Goal: Task Accomplishment & Management: Manage account settings

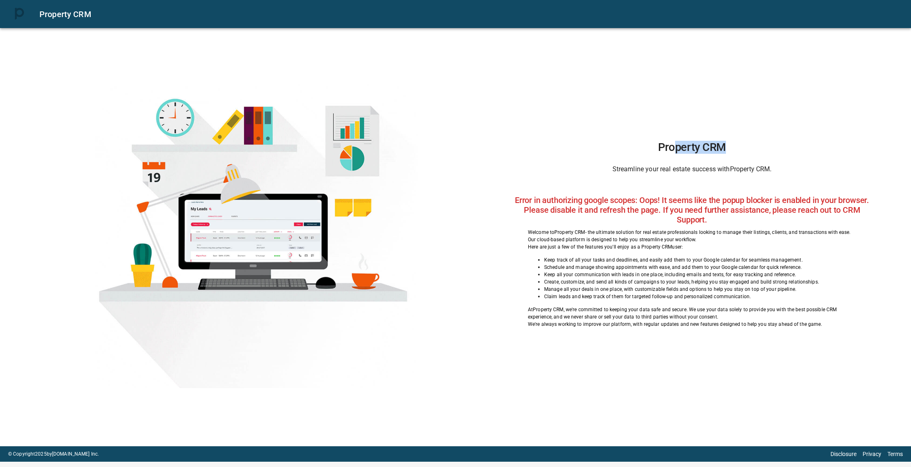
drag, startPoint x: 677, startPoint y: 148, endPoint x: 766, endPoint y: 147, distance: 89.5
click at [766, 147] on h1 "Property CRM" at bounding box center [692, 147] width 328 height 13
click at [758, 153] on h1 "Property CRM" at bounding box center [692, 147] width 328 height 13
click at [655, 196] on h2 "Error in authorizing google scopes: Oops! It seems like the popup blocker is en…" at bounding box center [692, 209] width 365 height 29
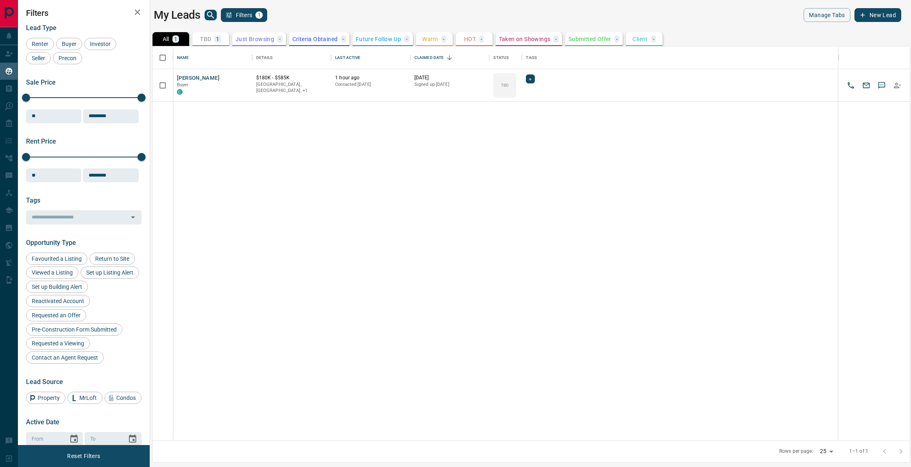
scroll to position [394, 757]
click at [303, 196] on div "[PERSON_NAME] Buyer C $180K - $585K [GEOGRAPHIC_DATA], [GEOGRAPHIC_DATA], +1 1 …" at bounding box center [531, 254] width 757 height 371
click at [362, 194] on div "[PERSON_NAME] Buyer C $180K - $585K [GEOGRAPHIC_DATA], [GEOGRAPHIC_DATA], +1 1 …" at bounding box center [531, 254] width 757 height 371
click at [401, 161] on div "[PERSON_NAME] Buyer C $180K - $585K [GEOGRAPHIC_DATA], [GEOGRAPHIC_DATA], +1 1 …" at bounding box center [531, 254] width 757 height 371
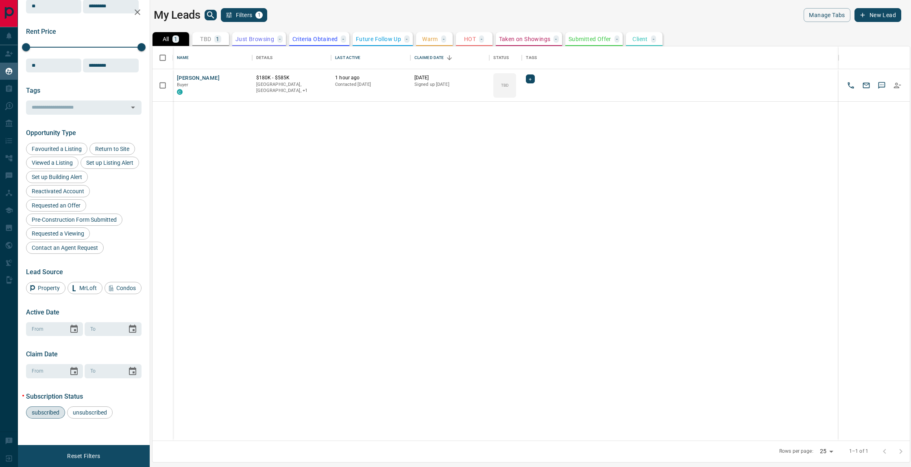
scroll to position [0, 0]
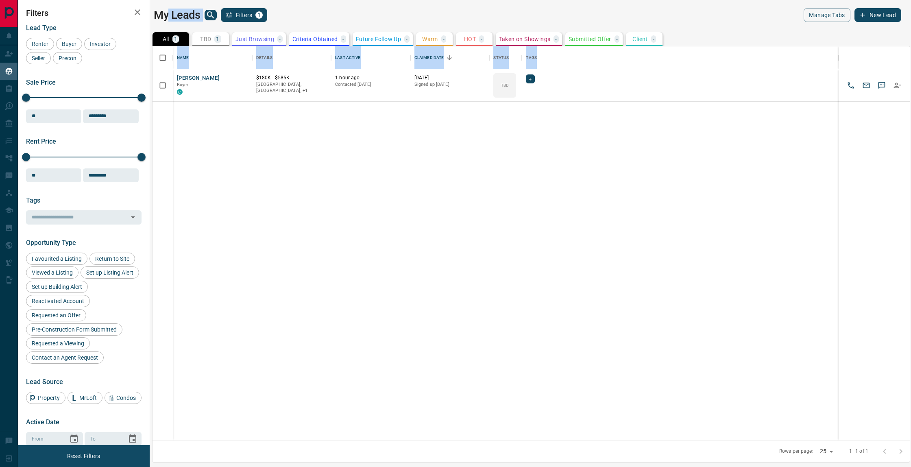
drag, startPoint x: 166, startPoint y: 15, endPoint x: 507, endPoint y: 218, distance: 397.3
click at [507, 218] on main "My Leads Filters 1 Manage Tabs New Lead All 1 TBD 1 Do Not Contact - Not Respon…" at bounding box center [528, 228] width 748 height 441
click at [507, 218] on div "[PERSON_NAME] Buyer C $180K - $585K [GEOGRAPHIC_DATA], [GEOGRAPHIC_DATA], +1 1 …" at bounding box center [531, 254] width 757 height 371
click at [377, 168] on div "[PERSON_NAME] Buyer C $180K - $585K [GEOGRAPHIC_DATA], [GEOGRAPHIC_DATA], +1 1 …" at bounding box center [531, 254] width 757 height 371
click at [560, 241] on div "[PERSON_NAME] Buyer C $180K - $585K [GEOGRAPHIC_DATA], [GEOGRAPHIC_DATA], +1 1 …" at bounding box center [531, 254] width 757 height 371
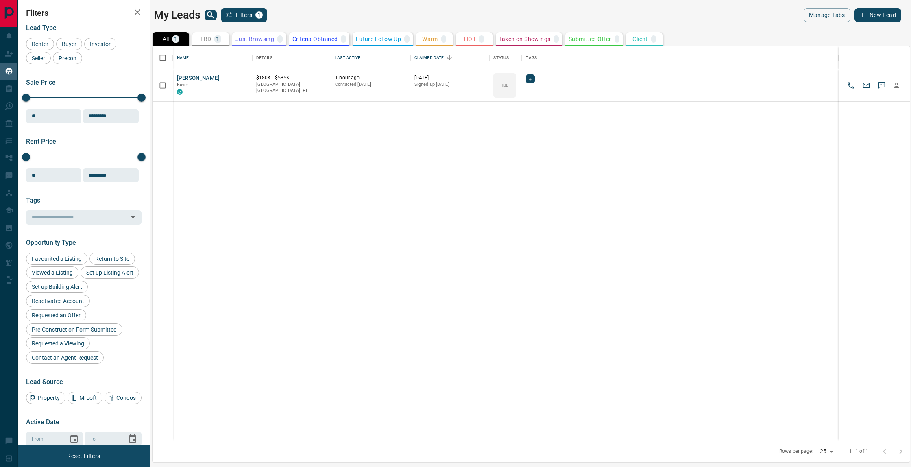
click at [378, 214] on div "[PERSON_NAME] Buyer C $180K - $585K [GEOGRAPHIC_DATA], [GEOGRAPHIC_DATA], +1 1 …" at bounding box center [531, 254] width 757 height 371
click at [459, 253] on div "[PERSON_NAME] Buyer C $180K - $585K [GEOGRAPHIC_DATA], [GEOGRAPHIC_DATA], +1 1 …" at bounding box center [531, 254] width 757 height 371
click at [359, 163] on div "[PERSON_NAME] Buyer C $180K - $585K [GEOGRAPHIC_DATA], [GEOGRAPHIC_DATA], +1 1 …" at bounding box center [531, 254] width 757 height 371
click at [356, 200] on div "[PERSON_NAME] Buyer C $180K - $585K [GEOGRAPHIC_DATA], [GEOGRAPHIC_DATA], +1 1 …" at bounding box center [531, 254] width 757 height 371
click at [216, 41] on div "1" at bounding box center [217, 38] width 7 height 7
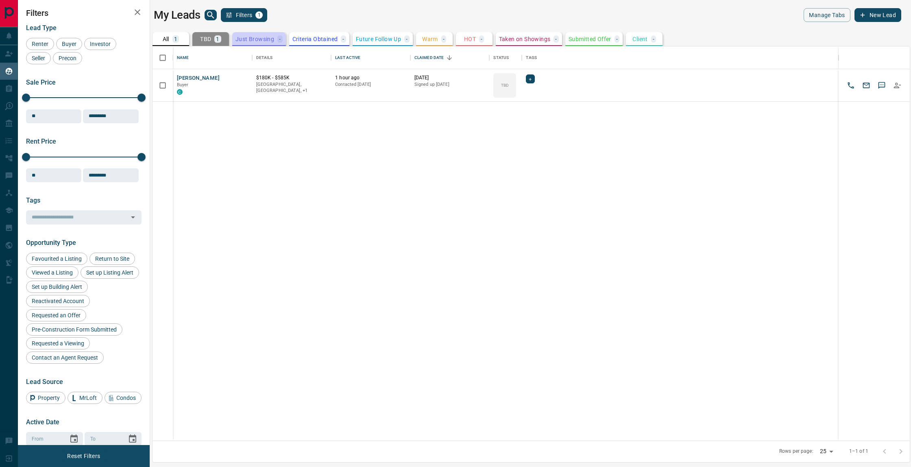
click at [270, 41] on p "Just Browsing" at bounding box center [255, 39] width 39 height 6
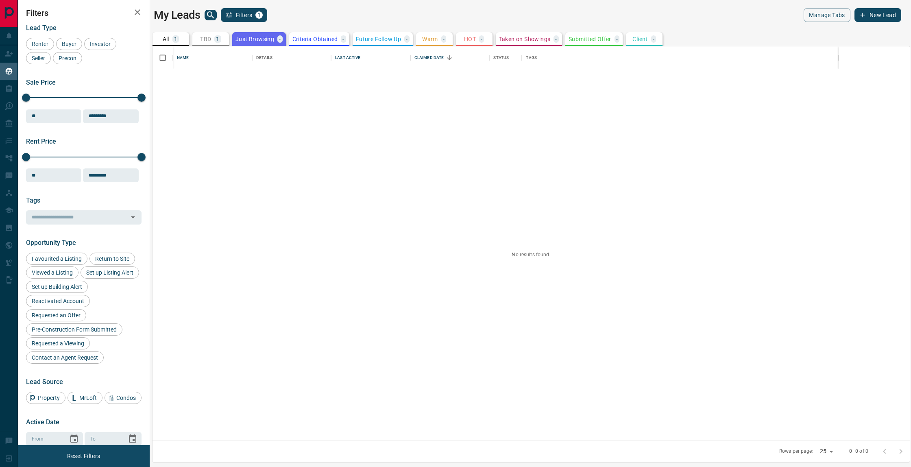
click at [303, 40] on p "Criteria Obtained" at bounding box center [315, 39] width 46 height 6
click at [166, 39] on p "All" at bounding box center [166, 39] width 7 height 6
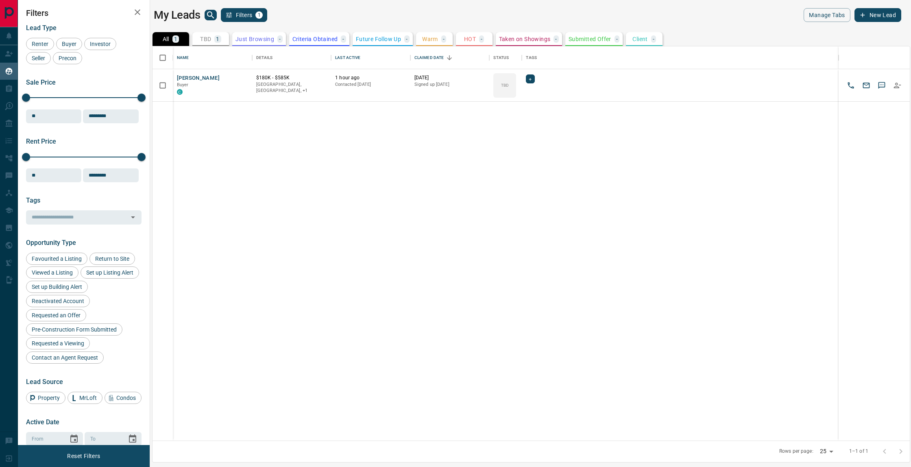
click at [301, 170] on div "[PERSON_NAME] Buyer C $180K - $585K [GEOGRAPHIC_DATA], [GEOGRAPHIC_DATA], +1 1 …" at bounding box center [531, 254] width 757 height 371
click at [262, 151] on div "[PERSON_NAME] Buyer C $180K - $585K [GEOGRAPHIC_DATA], [GEOGRAPHIC_DATA], +1 1 …" at bounding box center [531, 254] width 757 height 371
click at [268, 41] on p "Just Browsing" at bounding box center [255, 39] width 39 height 6
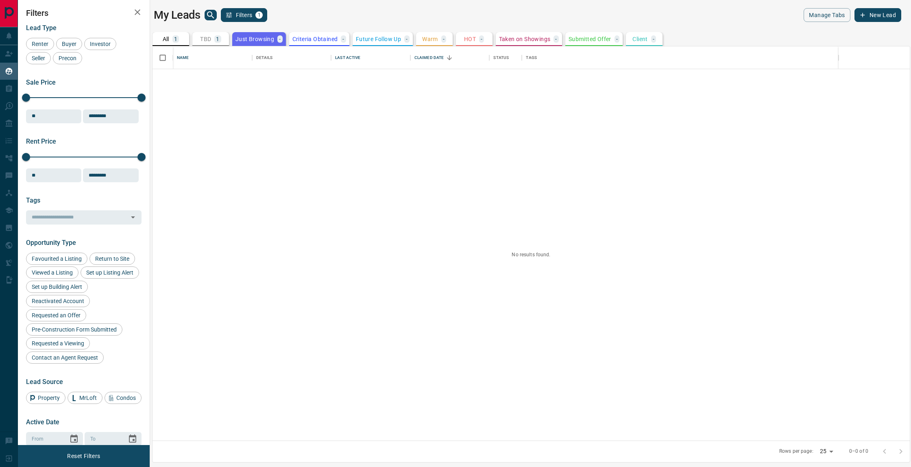
click at [317, 39] on p "Criteria Obtained" at bounding box center [315, 39] width 46 height 6
click at [386, 41] on p "Future Follow Up" at bounding box center [378, 39] width 45 height 6
click at [431, 40] on p "Warm" at bounding box center [430, 39] width 16 height 6
click at [165, 38] on p "All" at bounding box center [166, 39] width 7 height 6
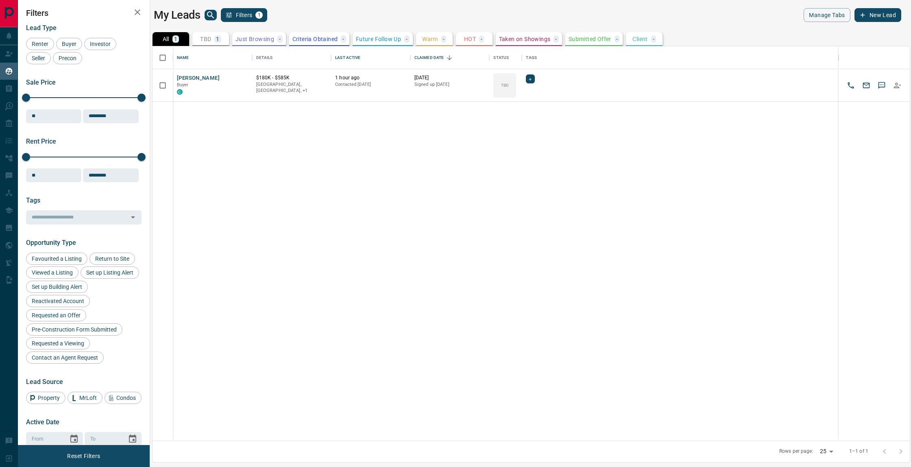
click at [399, 151] on div "[PERSON_NAME] Buyer C $180K - $585K [GEOGRAPHIC_DATA], [GEOGRAPHIC_DATA], +1 1 …" at bounding box center [531, 254] width 757 height 371
click at [137, 13] on icon "button" at bounding box center [138, 12] width 10 height 10
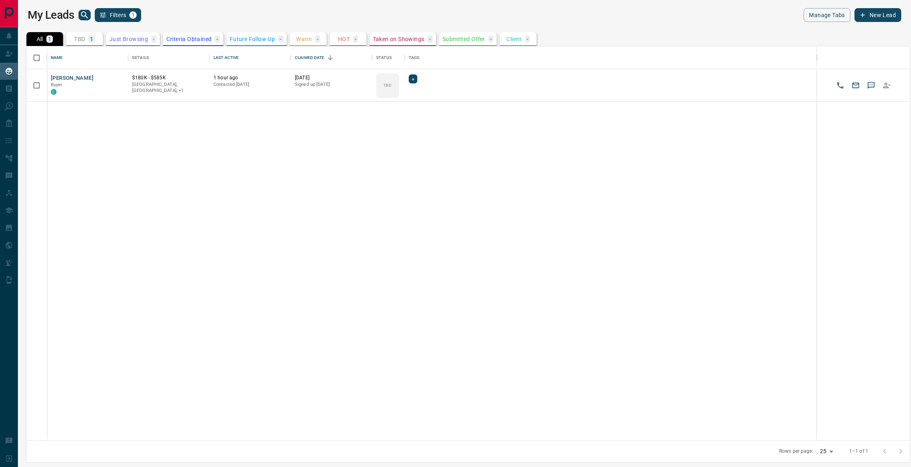
scroll to position [394, 884]
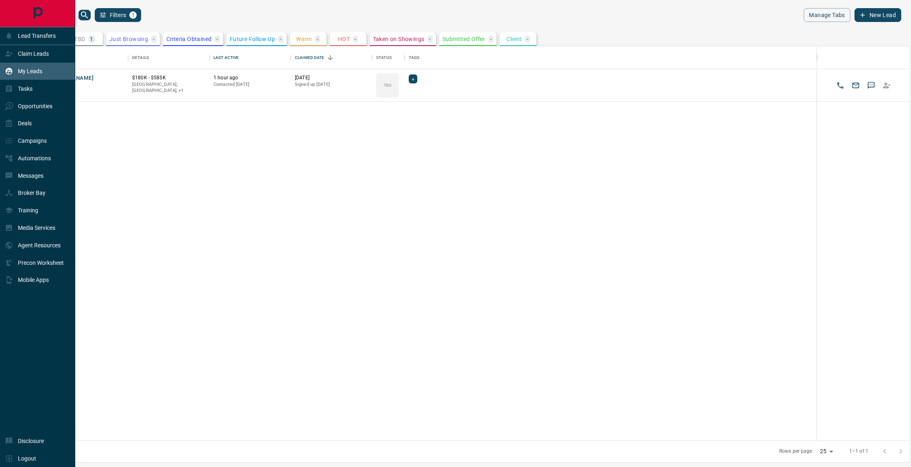
click at [49, 73] on div "My Leads" at bounding box center [37, 71] width 75 height 17
click at [44, 88] on div "Tasks" at bounding box center [37, 88] width 75 height 17
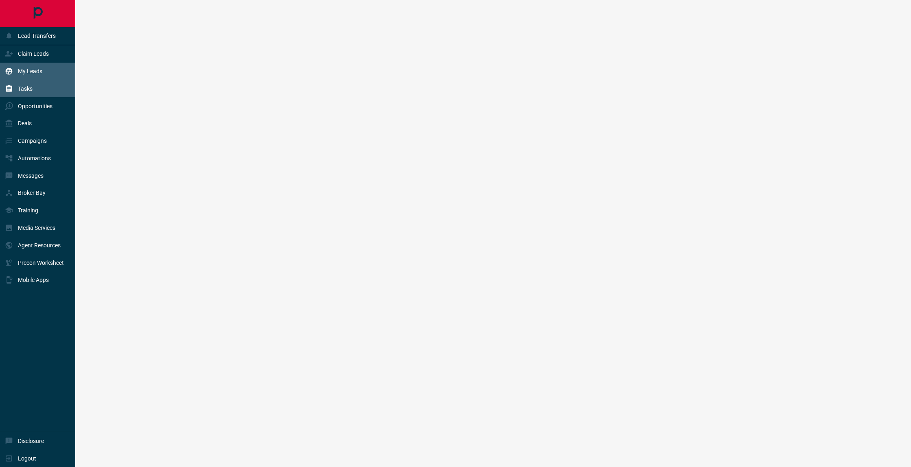
click at [45, 71] on div "My Leads" at bounding box center [37, 71] width 75 height 17
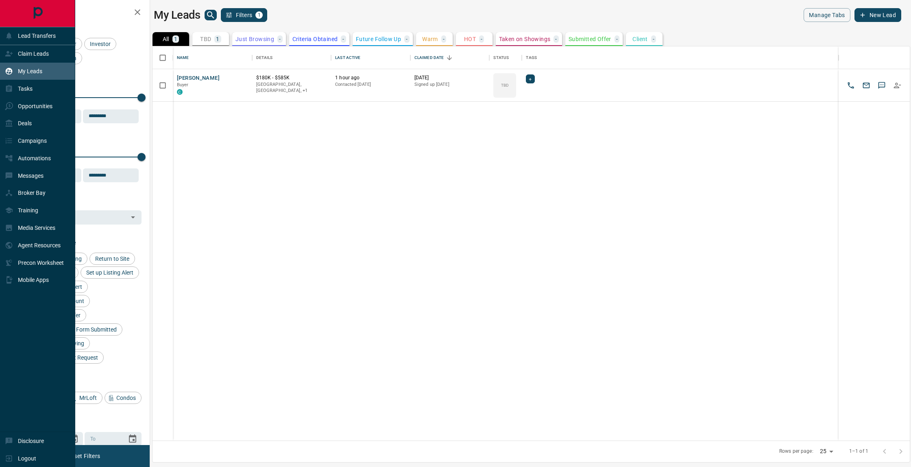
scroll to position [394, 757]
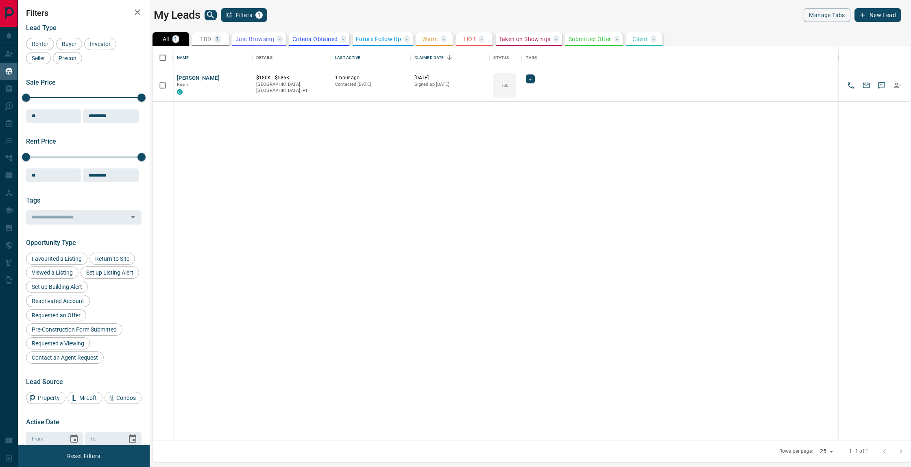
click at [214, 220] on div "[PERSON_NAME] Buyer C $180K - $585K [GEOGRAPHIC_DATA], [GEOGRAPHIC_DATA], +1 1 …" at bounding box center [531, 254] width 757 height 371
click at [286, 222] on div "[PERSON_NAME] Buyer C $180K - $585K [GEOGRAPHIC_DATA], [GEOGRAPHIC_DATA], +1 1 …" at bounding box center [531, 254] width 757 height 371
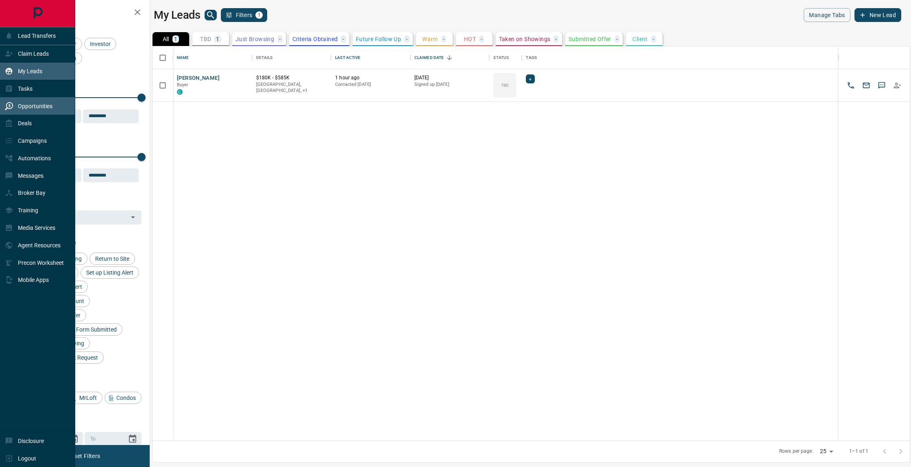
click at [35, 105] on p "Opportunities" at bounding box center [35, 106] width 35 height 7
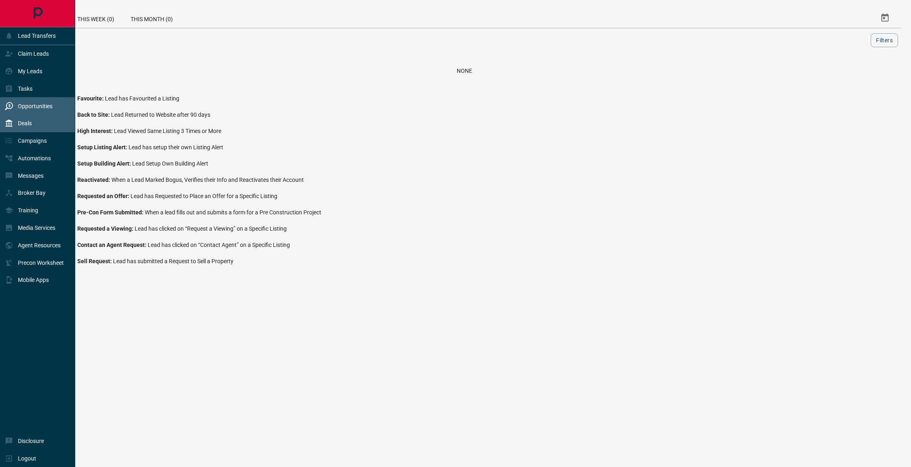
click at [40, 122] on div "Deals" at bounding box center [37, 123] width 75 height 17
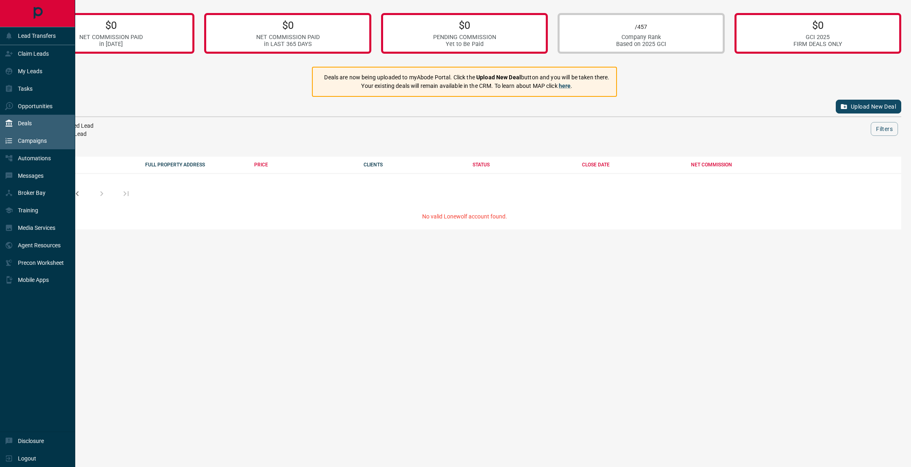
click at [44, 143] on p "Campaigns" at bounding box center [32, 140] width 29 height 7
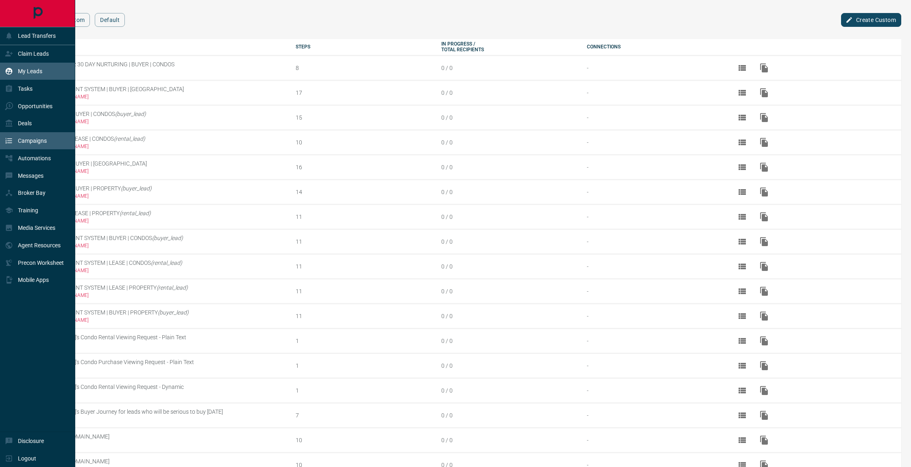
click at [32, 72] on p "My Leads" at bounding box center [30, 71] width 24 height 7
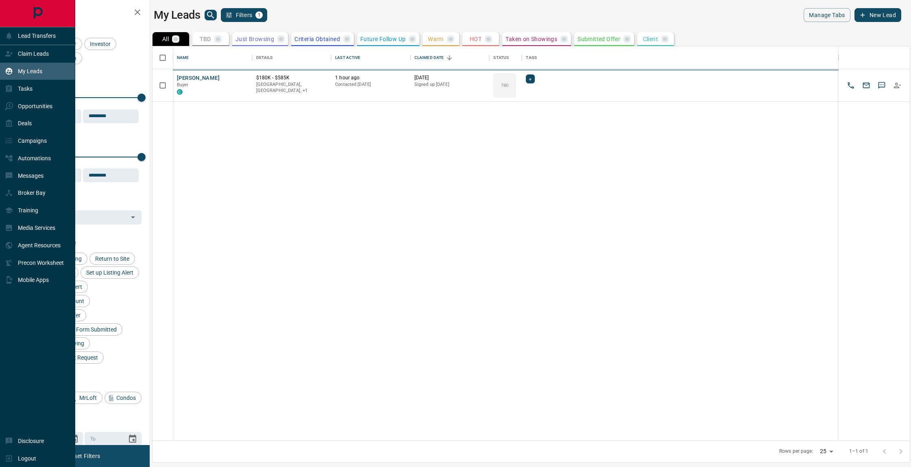
scroll to position [394, 757]
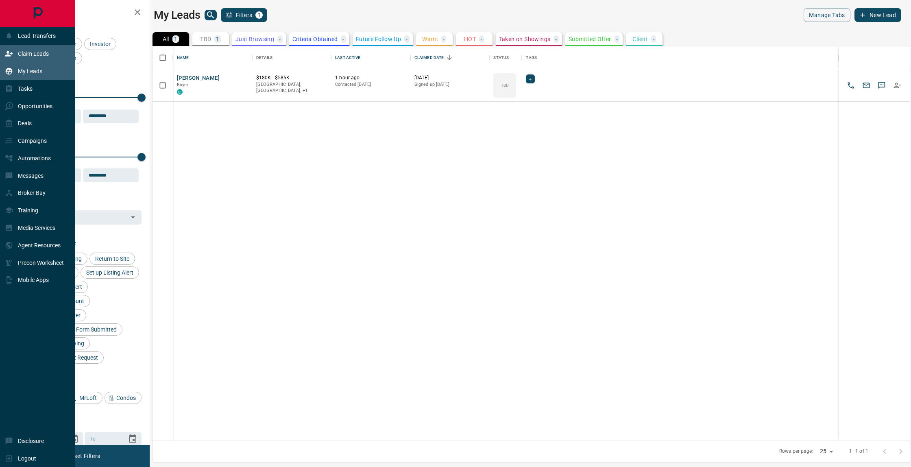
click at [32, 54] on p "Claim Leads" at bounding box center [33, 53] width 31 height 7
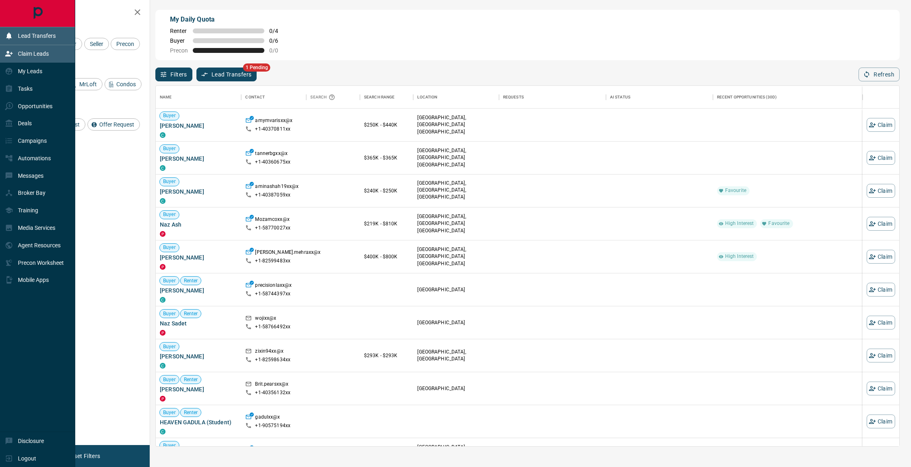
click at [28, 39] on p "Lead Transfers" at bounding box center [37, 36] width 38 height 7
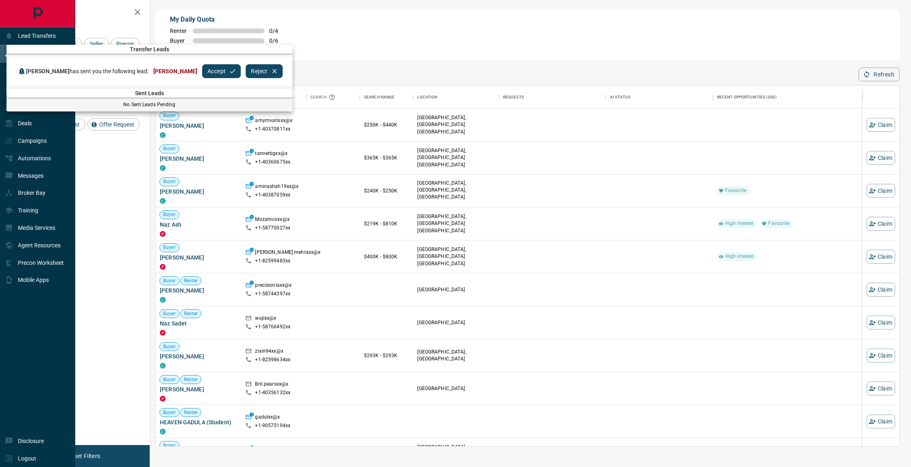
click at [326, 54] on div at bounding box center [455, 233] width 911 height 467
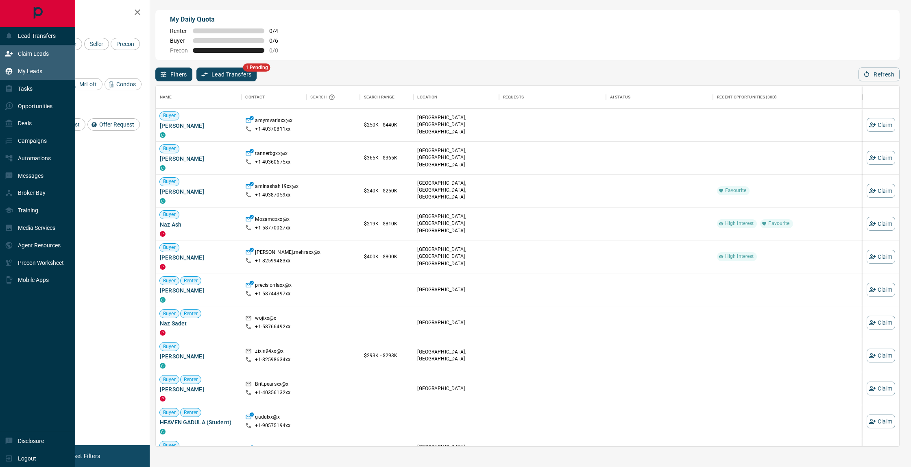
click at [30, 68] on p "My Leads" at bounding box center [30, 71] width 24 height 7
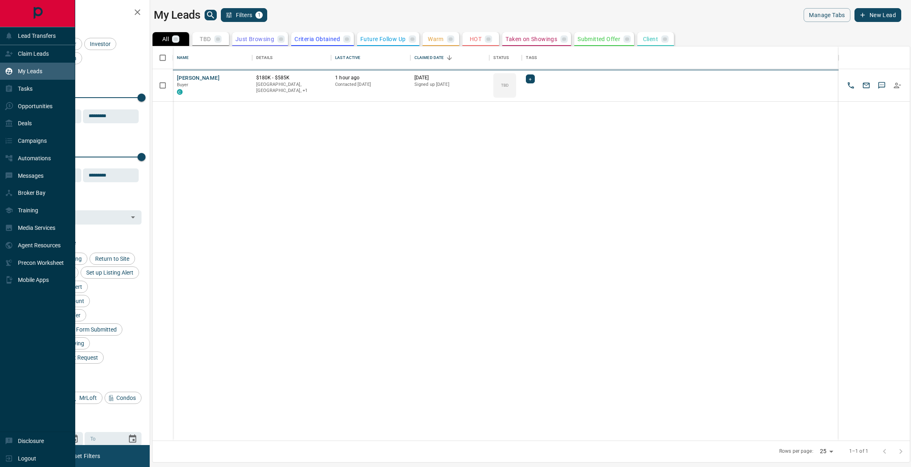
scroll to position [394, 757]
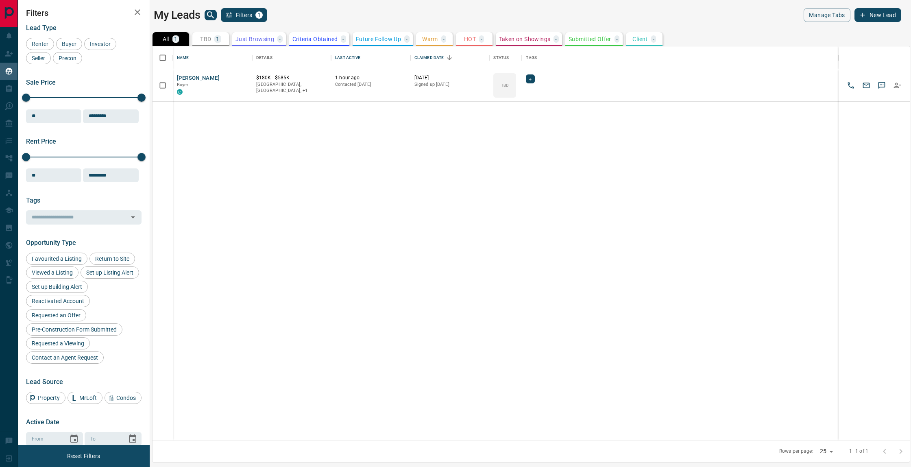
click at [314, 190] on div "[PERSON_NAME] Buyer C $180K - $585K [GEOGRAPHIC_DATA], [GEOGRAPHIC_DATA], +1 1 …" at bounding box center [531, 254] width 757 height 371
drag, startPoint x: 588, startPoint y: 191, endPoint x: 544, endPoint y: 177, distance: 46.3
click at [588, 191] on div "[PERSON_NAME] Buyer C $180K - $585K [GEOGRAPHIC_DATA], [GEOGRAPHIC_DATA], +1 1 …" at bounding box center [531, 254] width 757 height 371
click at [247, 188] on div "[PERSON_NAME] Buyer C $180K - $585K [GEOGRAPHIC_DATA], [GEOGRAPHIC_DATA], +1 1 …" at bounding box center [531, 254] width 757 height 371
click at [332, 178] on div "[PERSON_NAME] Buyer C $180K - $585K [GEOGRAPHIC_DATA], [GEOGRAPHIC_DATA], +1 1 …" at bounding box center [531, 254] width 757 height 371
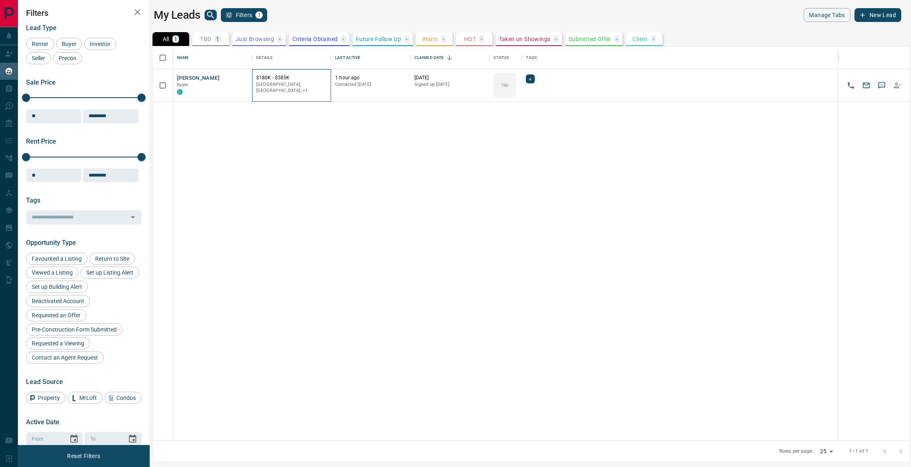
click at [302, 79] on p "$180K - $585K" at bounding box center [291, 77] width 71 height 7
click at [367, 168] on div "[PERSON_NAME] Buyer C $180K - $585K [GEOGRAPHIC_DATA], [GEOGRAPHIC_DATA], +1 1 …" at bounding box center [531, 254] width 757 height 371
click at [203, 76] on button "[PERSON_NAME]" at bounding box center [198, 78] width 43 height 8
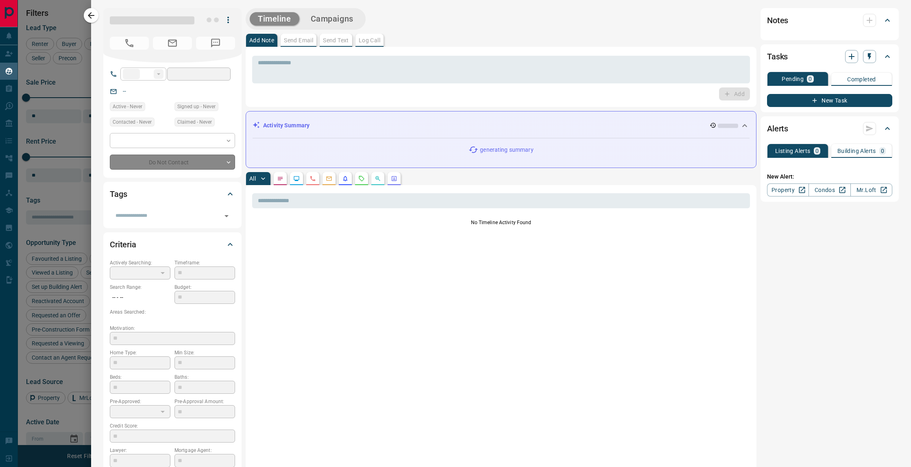
type input "**"
type input "**********"
type input "**"
type input "*"
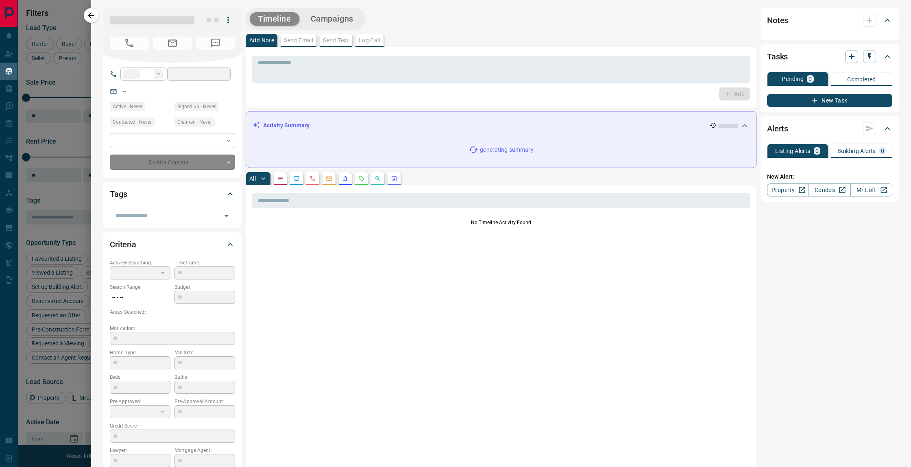
type input "**********"
type input "*********"
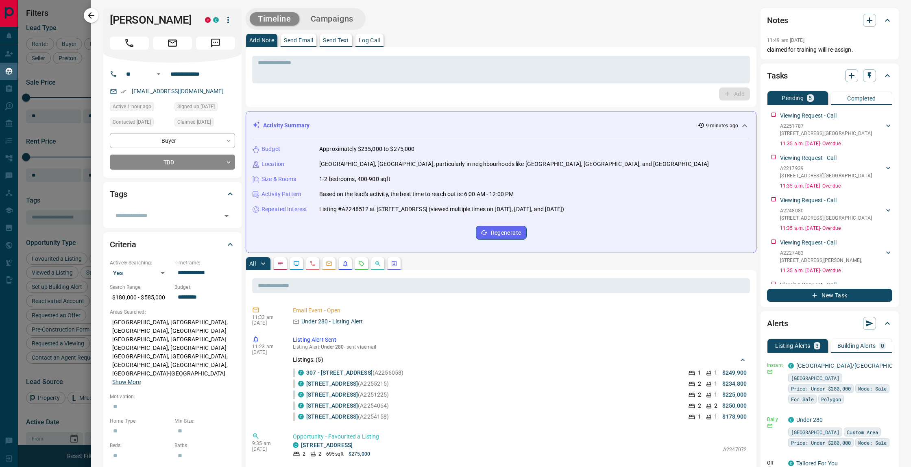
click at [468, 24] on div "Timeline Campaigns" at bounding box center [501, 19] width 511 height 22
click at [95, 17] on icon "button" at bounding box center [91, 16] width 10 height 10
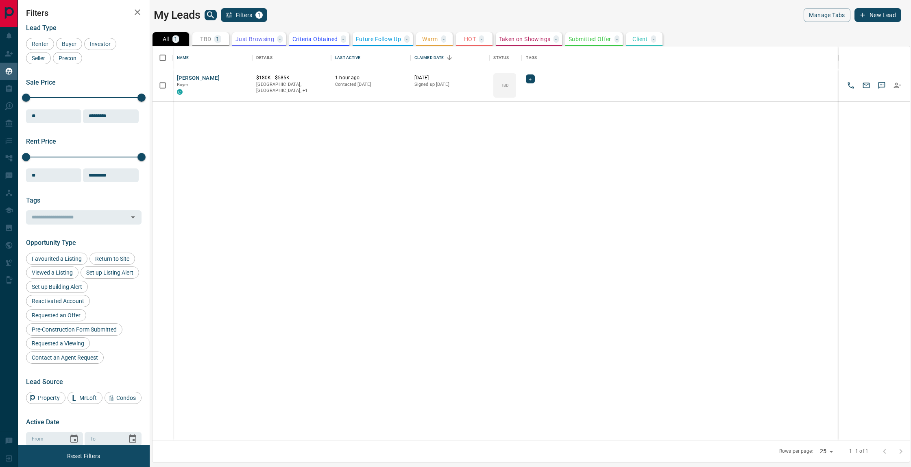
click at [479, 181] on div "[PERSON_NAME] Buyer C $180K - $585K [GEOGRAPHIC_DATA], [GEOGRAPHIC_DATA], +1 1 …" at bounding box center [531, 254] width 757 height 371
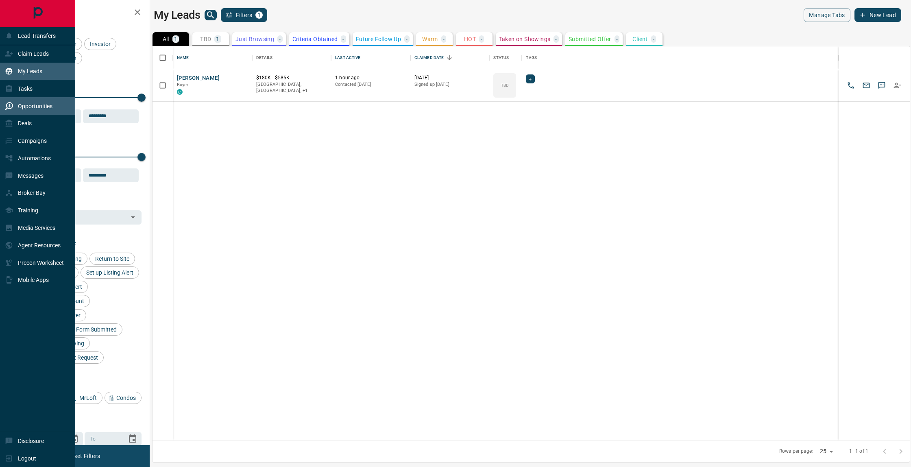
click at [37, 101] on div "Opportunities" at bounding box center [29, 105] width 48 height 13
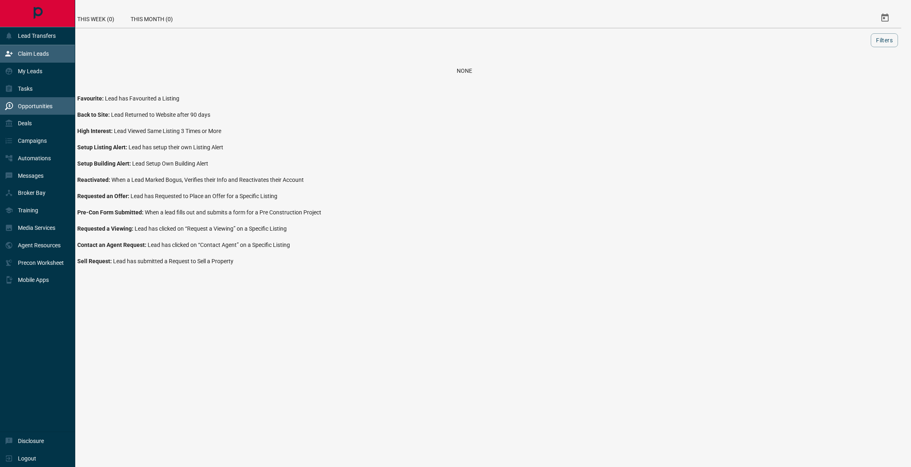
click at [51, 57] on div "Claim Leads" at bounding box center [37, 53] width 75 height 17
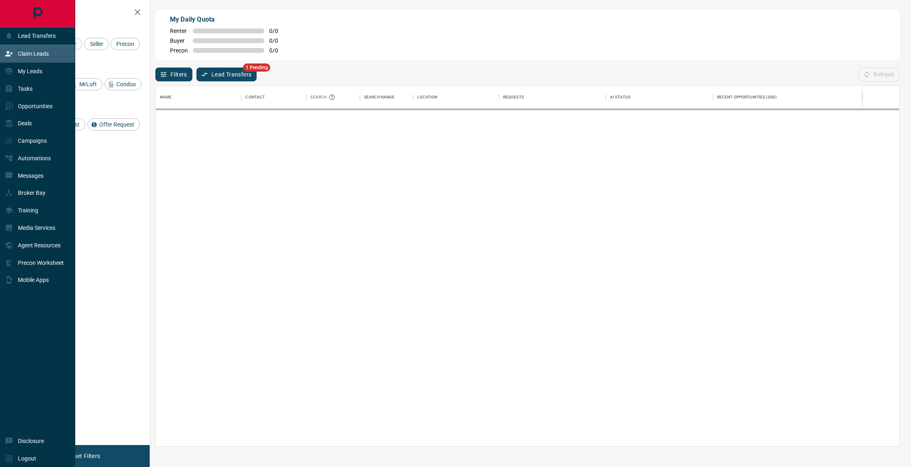
scroll to position [360, 744]
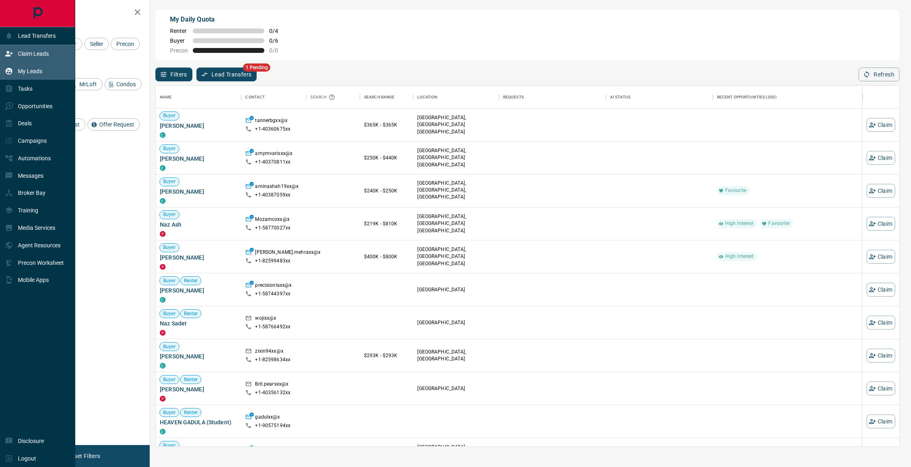
click at [25, 71] on p "My Leads" at bounding box center [30, 71] width 24 height 7
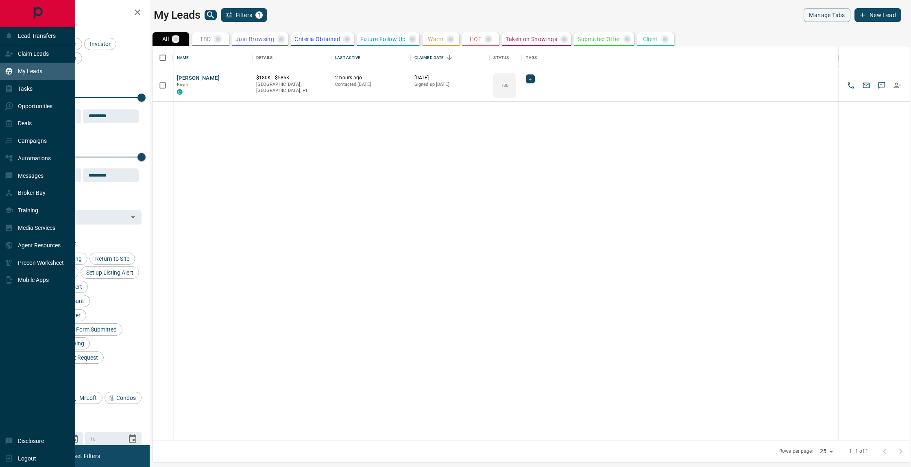
scroll to position [394, 757]
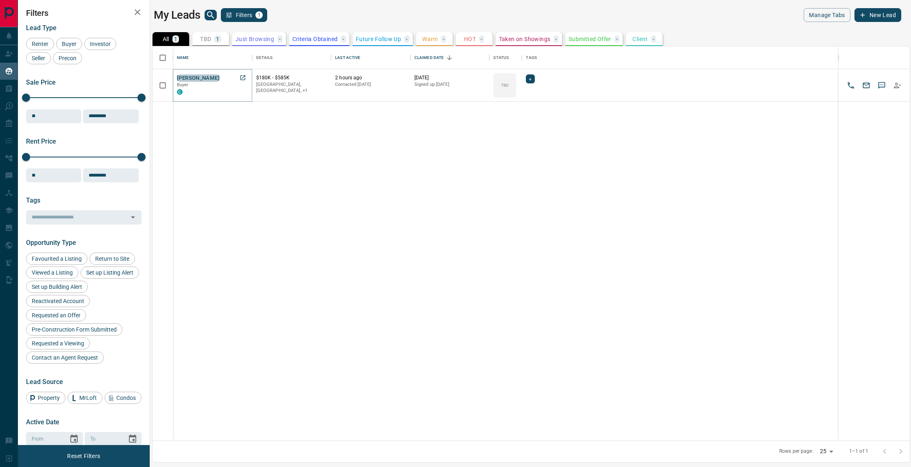
click at [202, 77] on button "[PERSON_NAME]" at bounding box center [198, 78] width 43 height 8
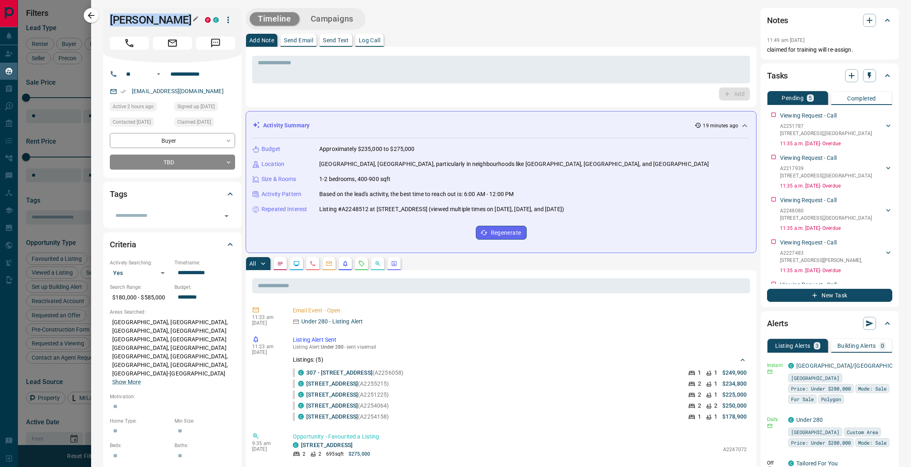
drag, startPoint x: 183, startPoint y: 20, endPoint x: 112, endPoint y: 21, distance: 71.2
click at [112, 21] on h1 "[PERSON_NAME]" at bounding box center [151, 19] width 83 height 13
copy h1 "[PERSON_NAME]"
click at [216, 88] on div "[EMAIL_ADDRESS][DOMAIN_NAME]" at bounding box center [172, 91] width 125 height 13
click at [281, 263] on icon "Notes" at bounding box center [280, 263] width 5 height 3
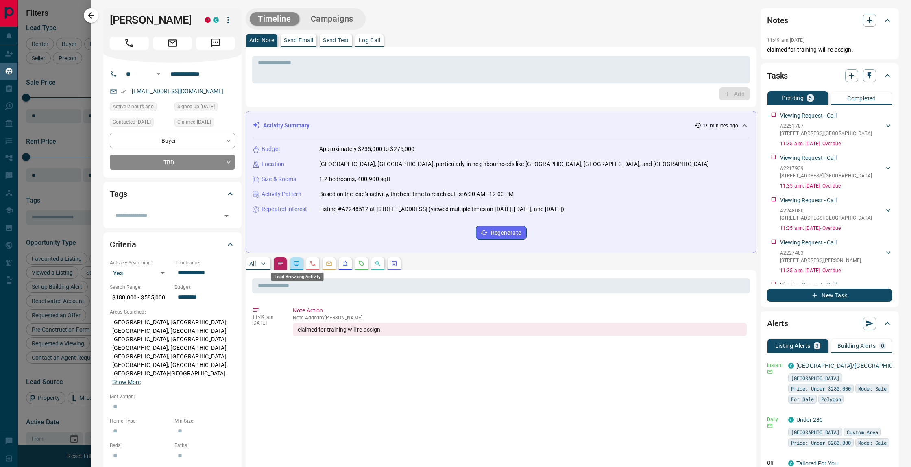
click at [297, 264] on icon "Lead Browsing Activity" at bounding box center [296, 263] width 5 height 5
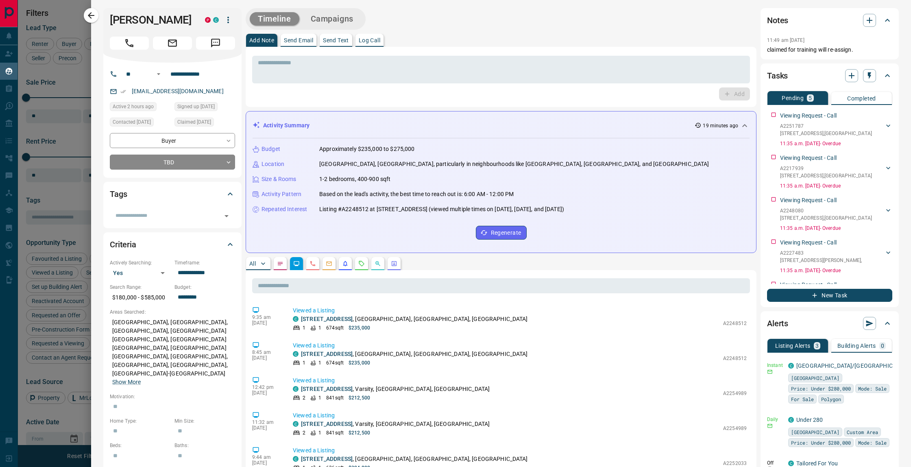
click at [253, 265] on p "All" at bounding box center [252, 264] width 7 height 6
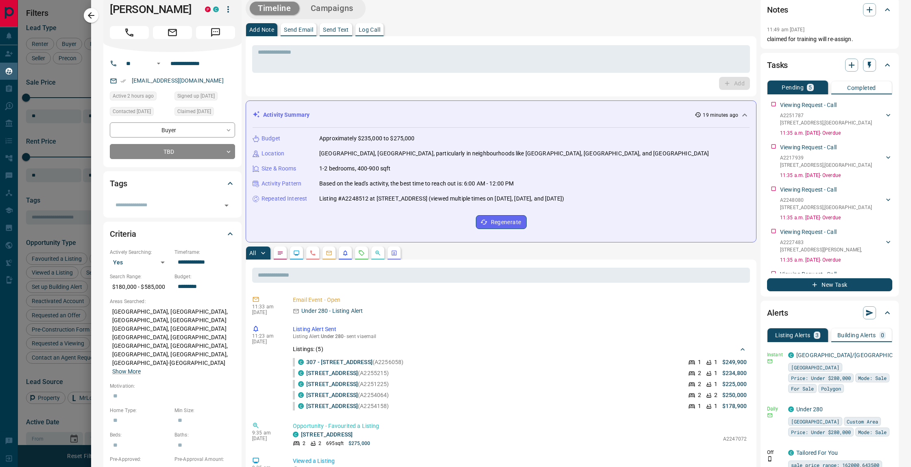
scroll to position [0, 0]
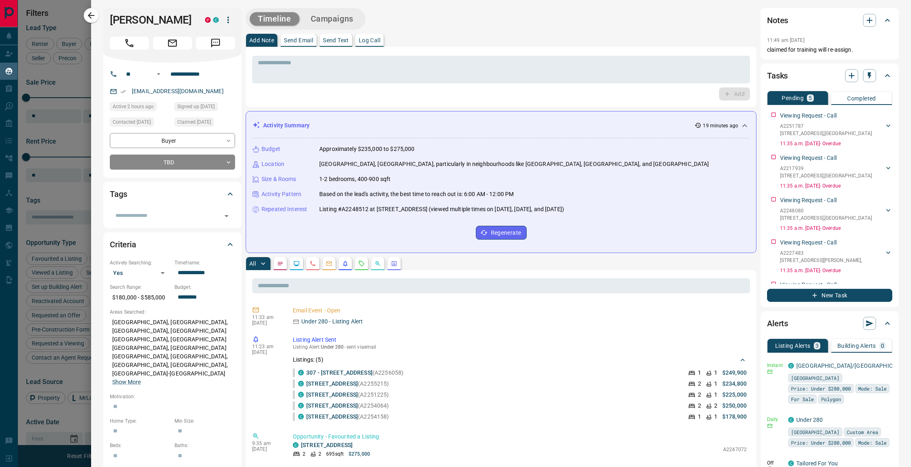
click at [332, 19] on button "Campaigns" at bounding box center [332, 18] width 59 height 13
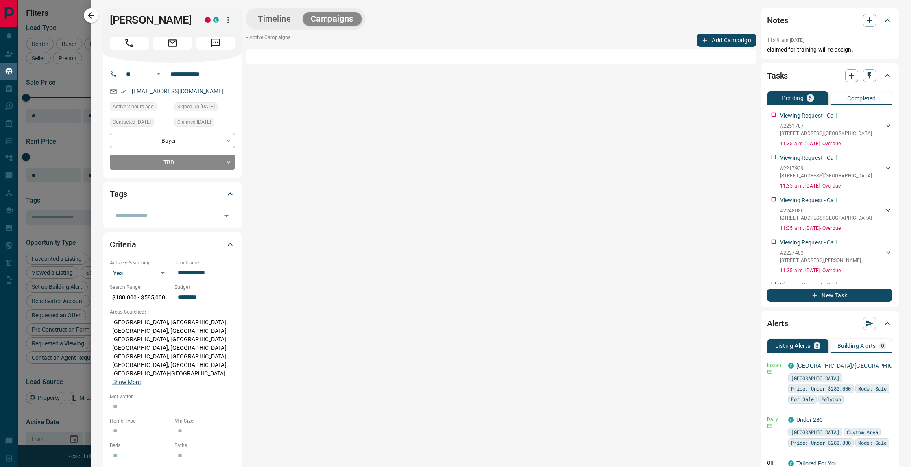
click at [274, 19] on button "Timeline" at bounding box center [275, 18] width 50 height 13
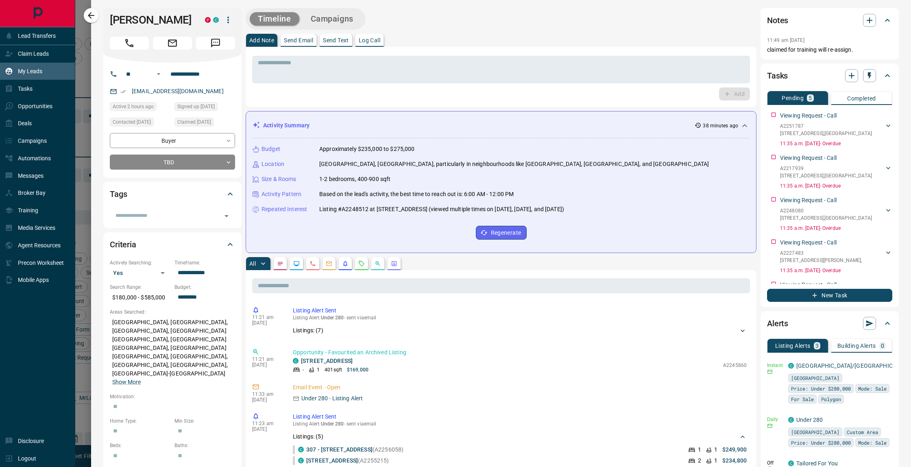
click at [30, 71] on p "My Leads" at bounding box center [30, 71] width 24 height 7
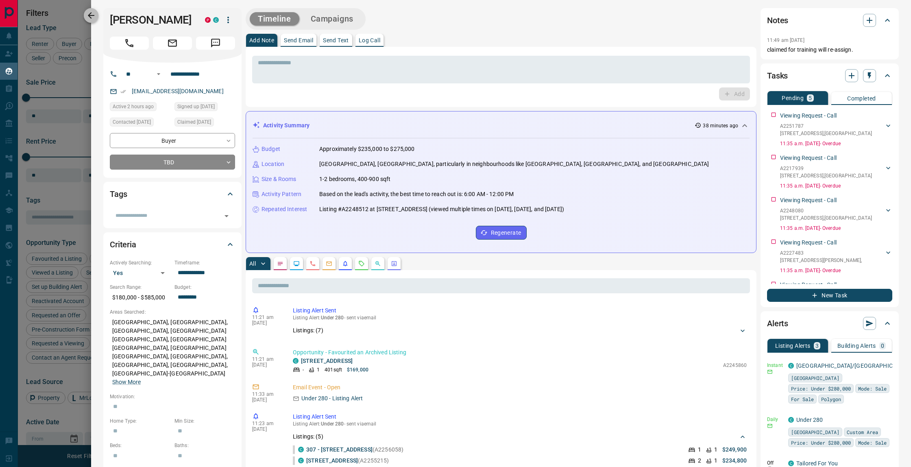
click at [88, 14] on icon "button" at bounding box center [91, 16] width 10 height 10
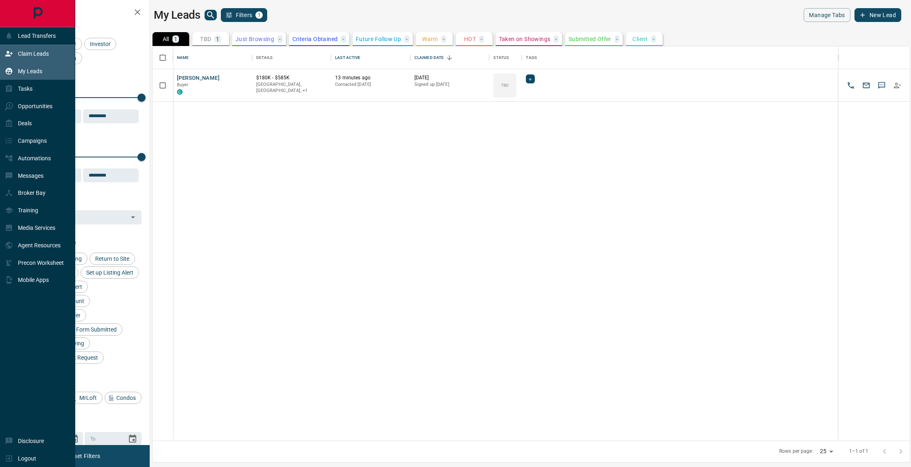
click at [28, 49] on div "Claim Leads" at bounding box center [27, 53] width 44 height 13
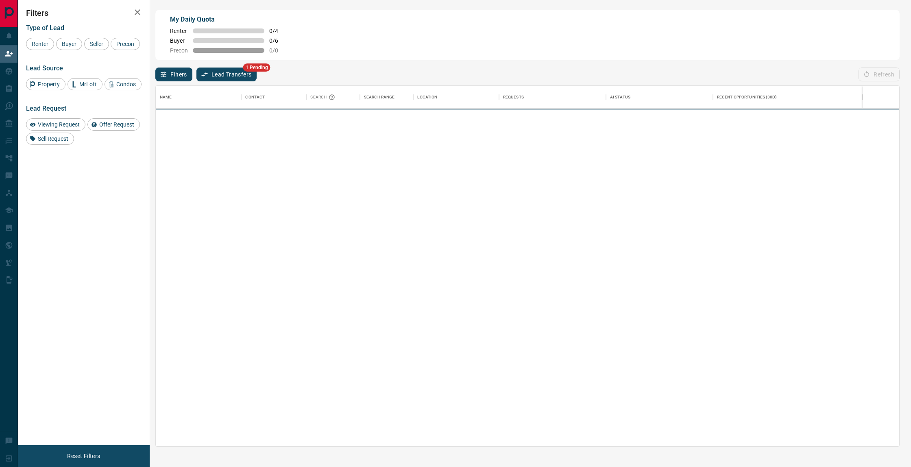
scroll to position [360, 744]
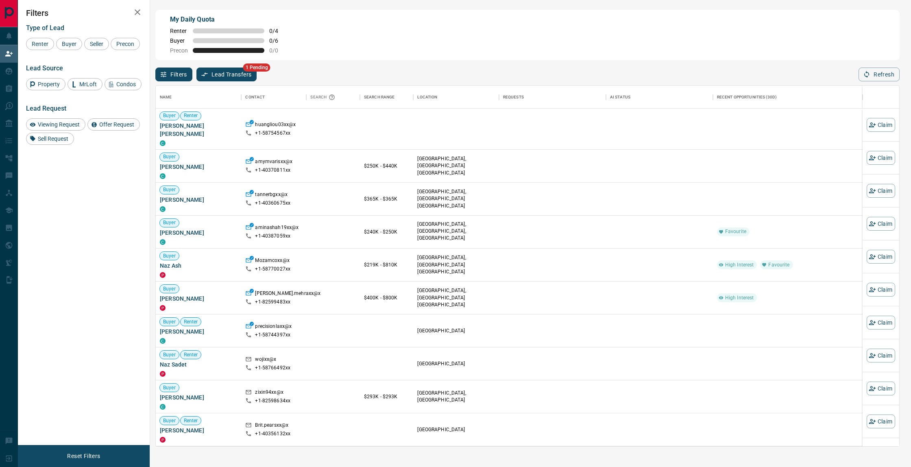
click at [226, 76] on button "Lead Transfers" at bounding box center [226, 75] width 61 height 14
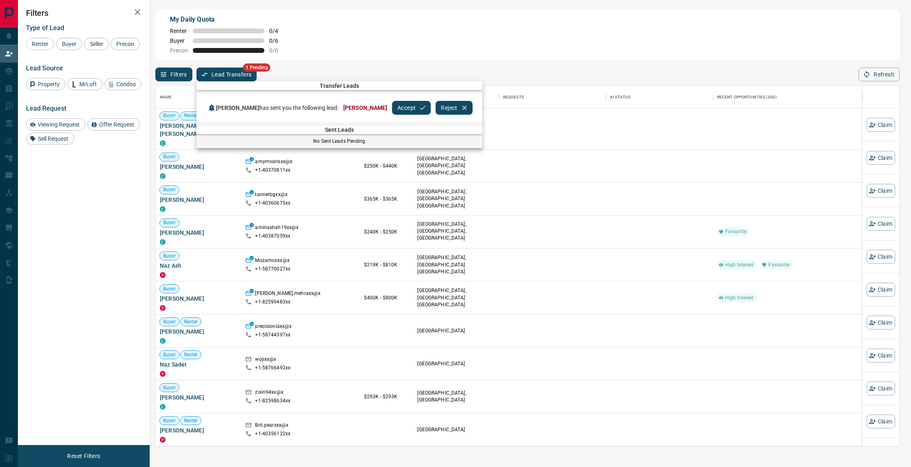
click at [407, 108] on button "Accept" at bounding box center [411, 108] width 39 height 14
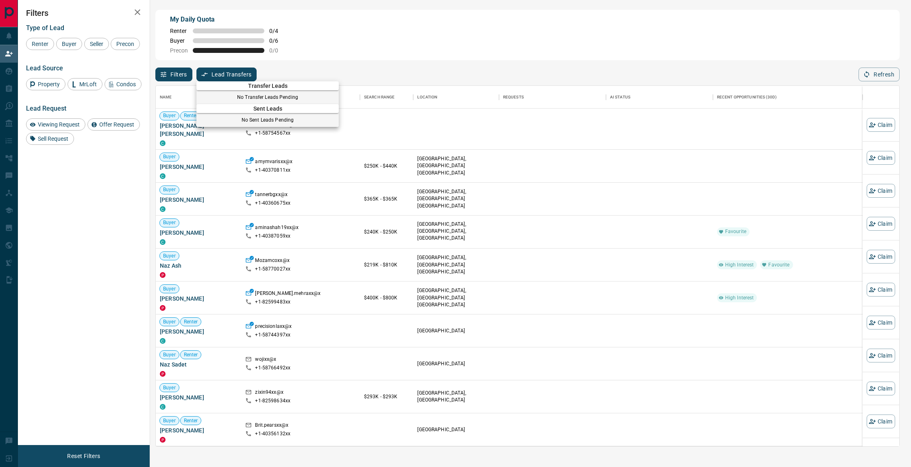
click at [383, 70] on div at bounding box center [455, 233] width 911 height 467
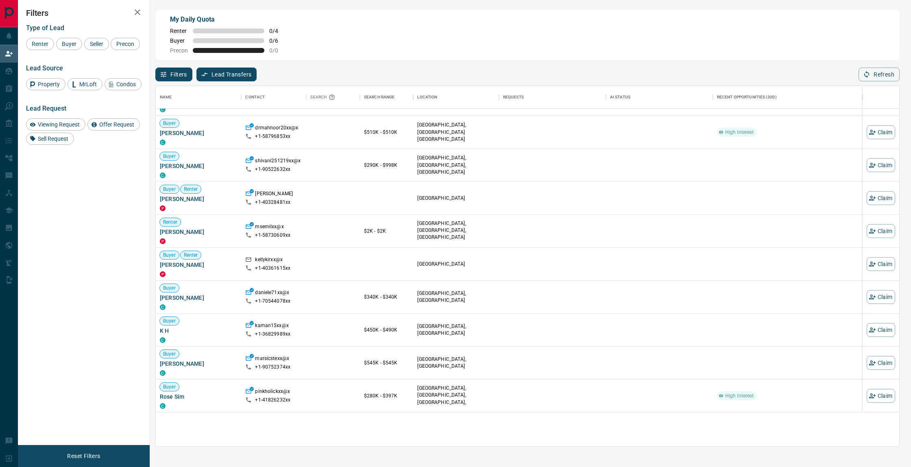
scroll to position [0, 0]
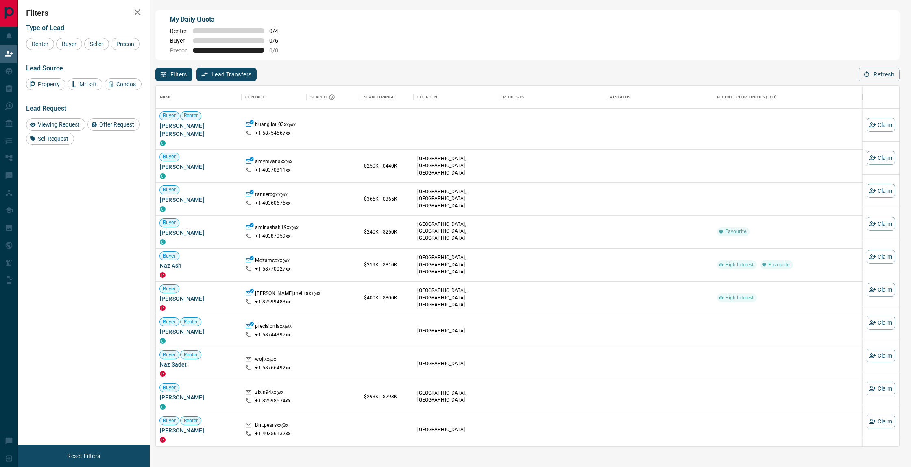
click at [415, 68] on div "Filters Lead Transfers 0 Refresh" at bounding box center [527, 70] width 744 height 21
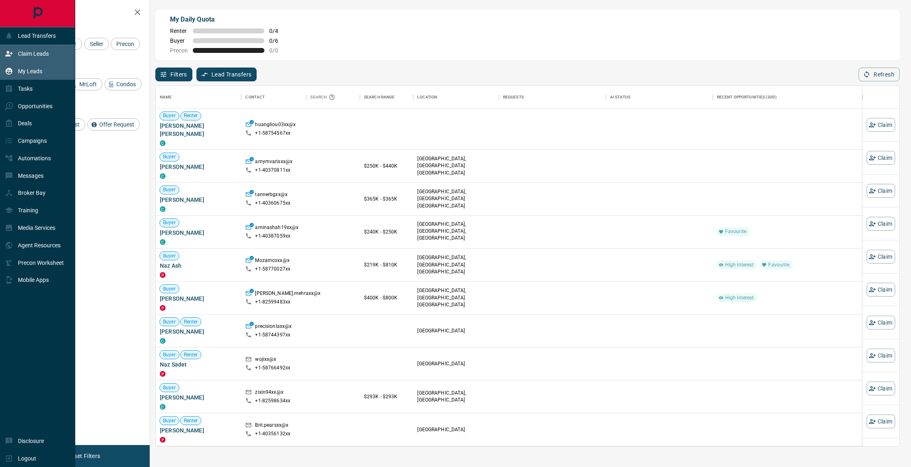
click at [45, 72] on div "My Leads" at bounding box center [37, 71] width 75 height 17
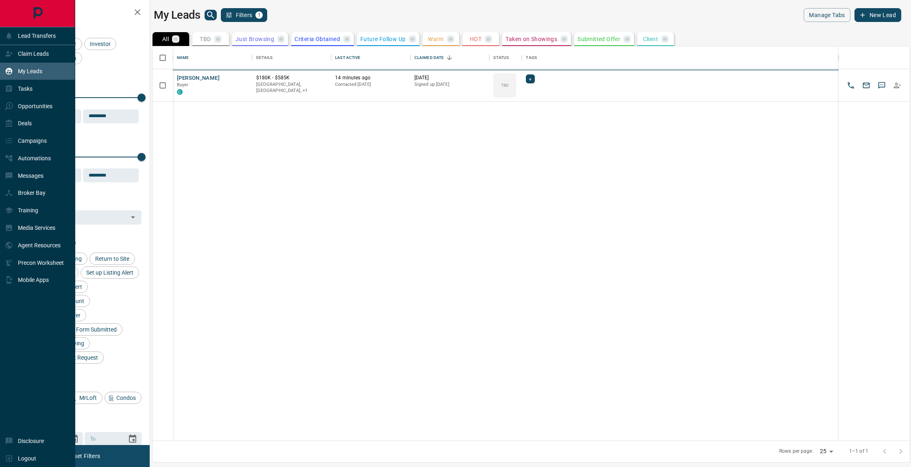
scroll to position [394, 757]
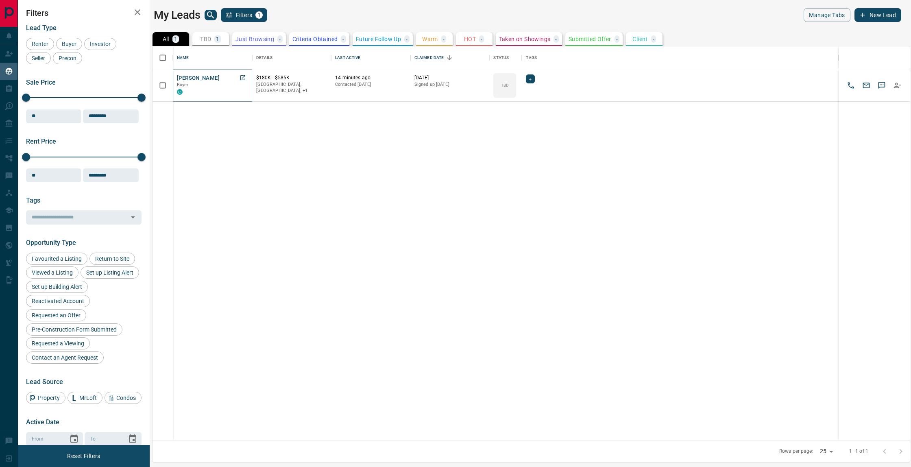
click at [195, 76] on button "[PERSON_NAME]" at bounding box center [198, 78] width 43 height 8
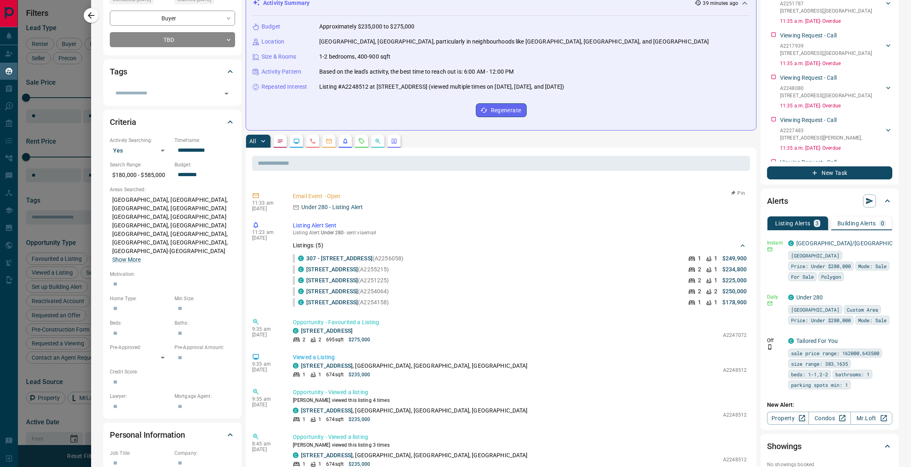
scroll to position [105, 0]
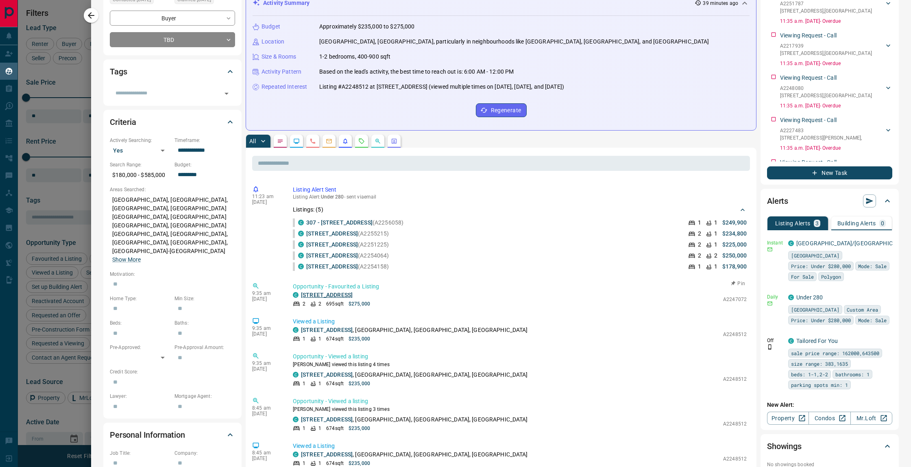
click at [340, 295] on link "[STREET_ADDRESS]" at bounding box center [327, 295] width 52 height 7
